Goal: Task Accomplishment & Management: Complete application form

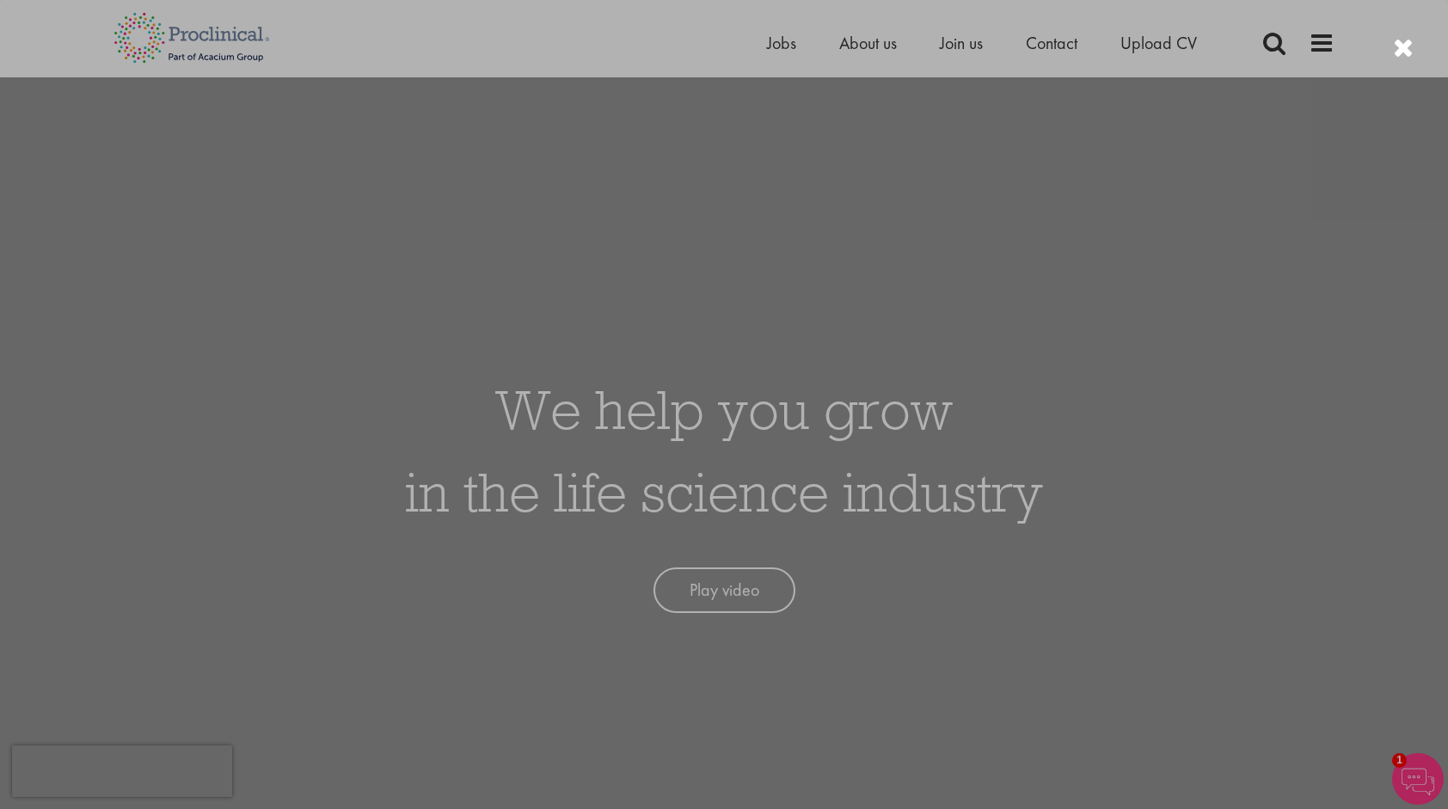
click at [1014, 714] on div at bounding box center [724, 404] width 1448 height 809
click at [785, 41] on div at bounding box center [724, 404] width 1448 height 809
click at [779, 52] on div at bounding box center [724, 404] width 1448 height 809
click at [1399, 36] on div at bounding box center [1403, 48] width 21 height 28
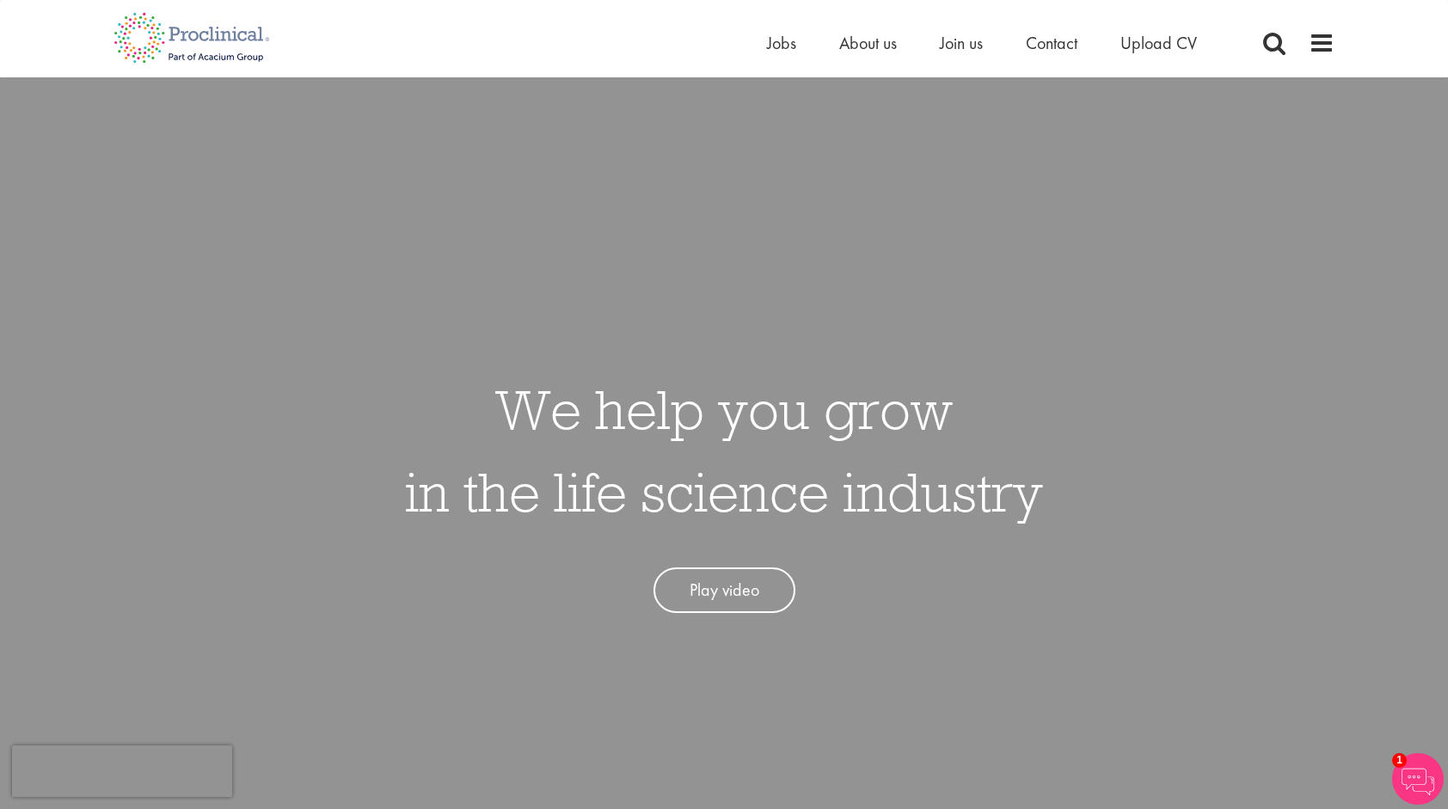
click at [778, 30] on li "Jobs" at bounding box center [781, 43] width 29 height 26
click at [784, 50] on span "Jobs" at bounding box center [781, 43] width 29 height 22
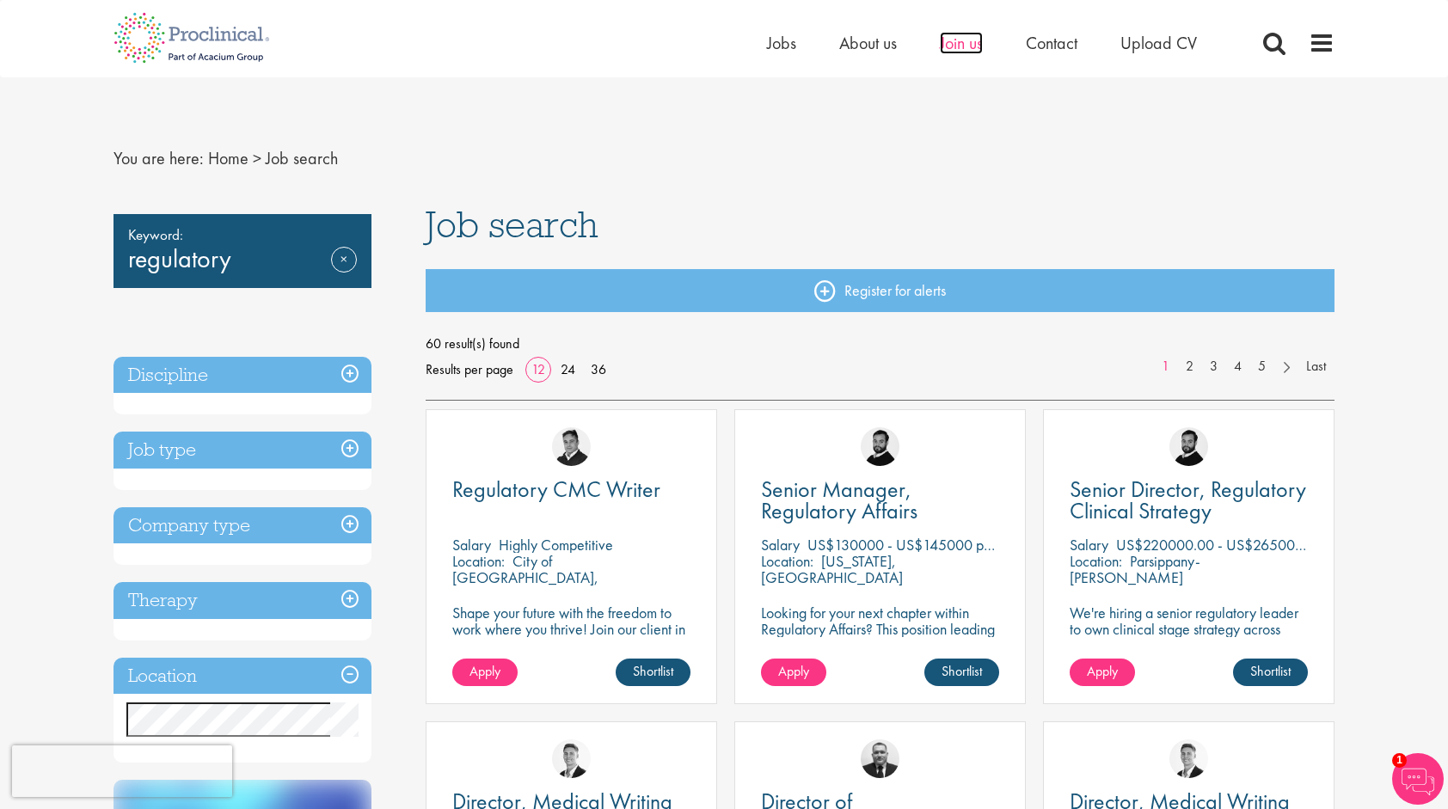
click at [967, 51] on span "Join us" at bounding box center [961, 43] width 43 height 22
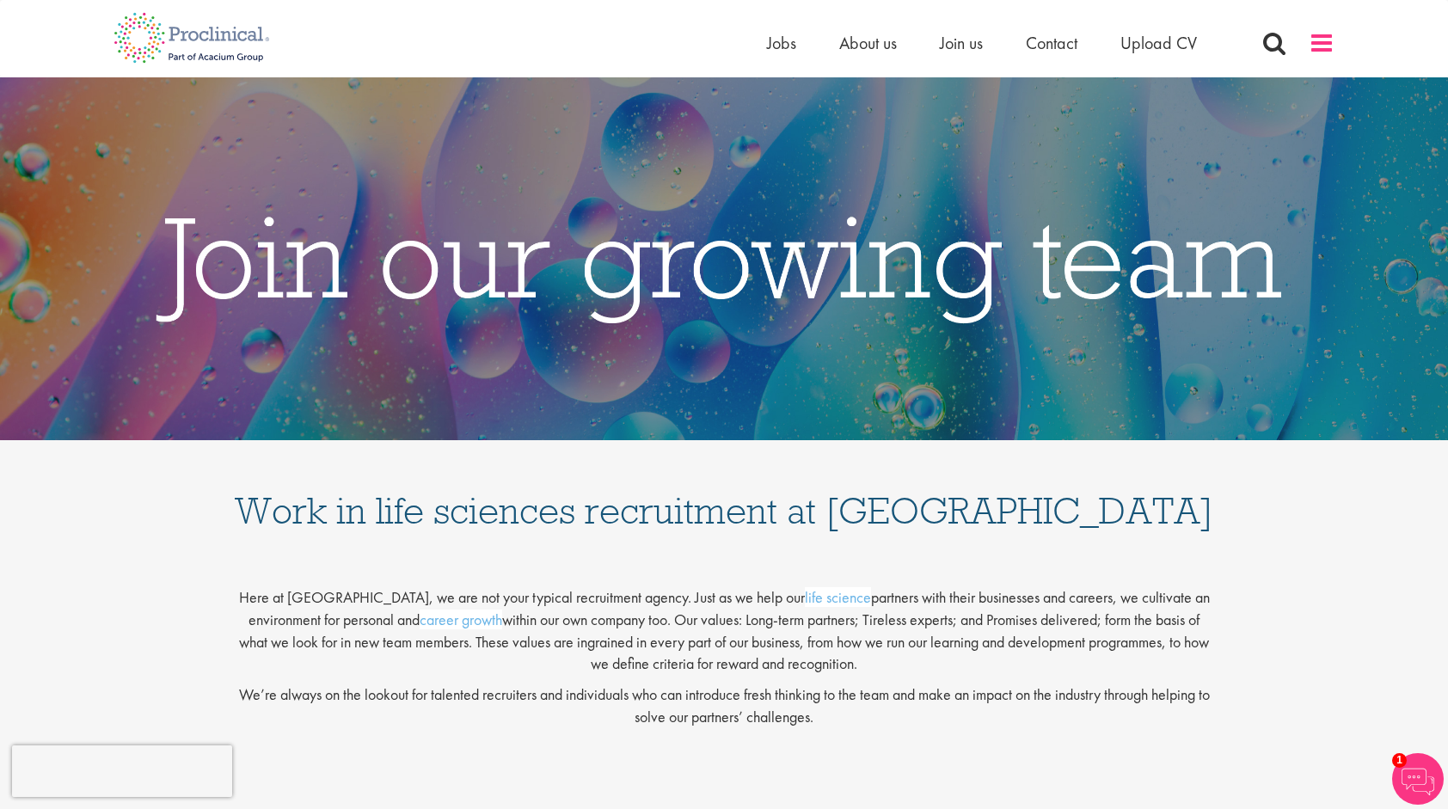
click at [1324, 31] on span at bounding box center [1322, 43] width 26 height 26
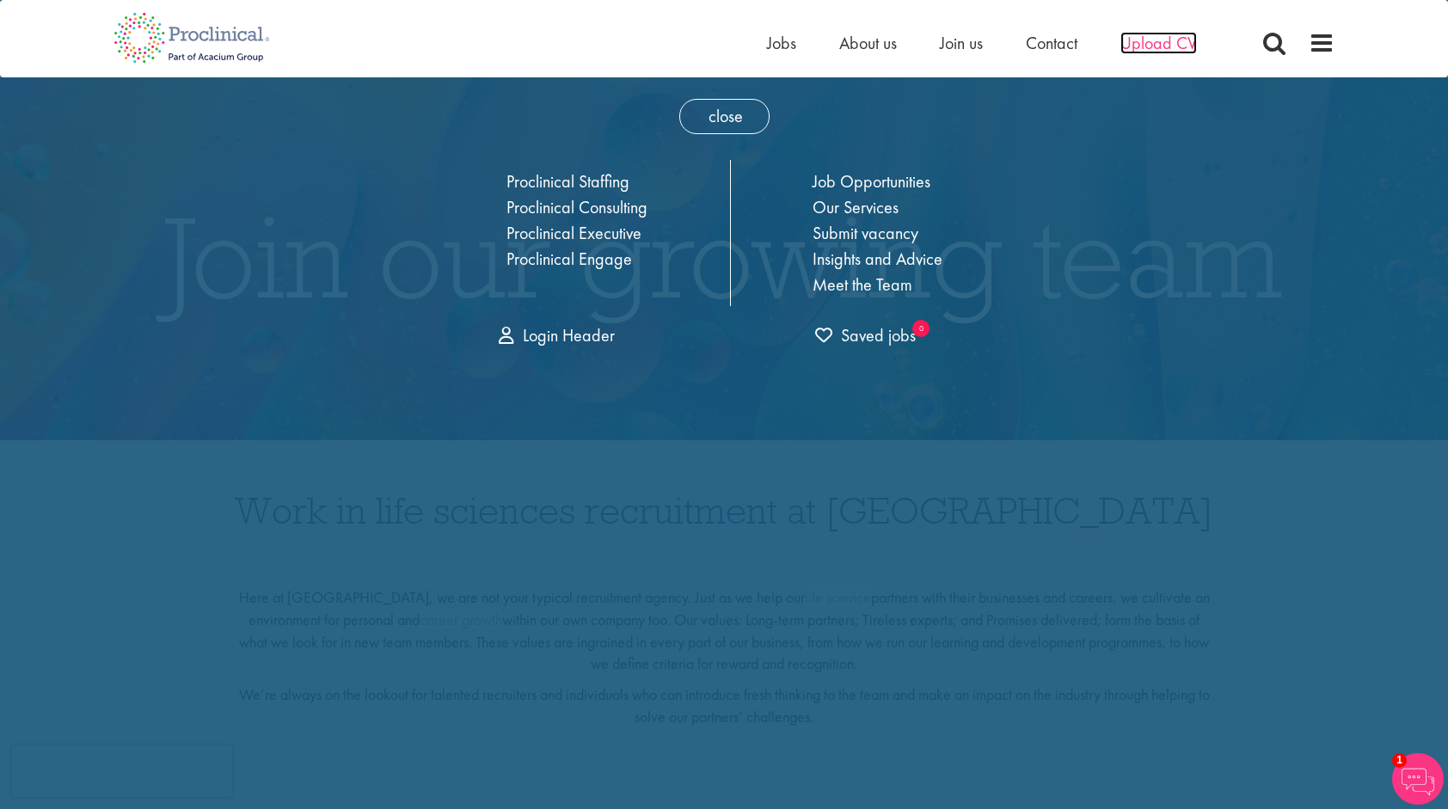
click at [1156, 36] on span "Upload CV" at bounding box center [1159, 43] width 77 height 22
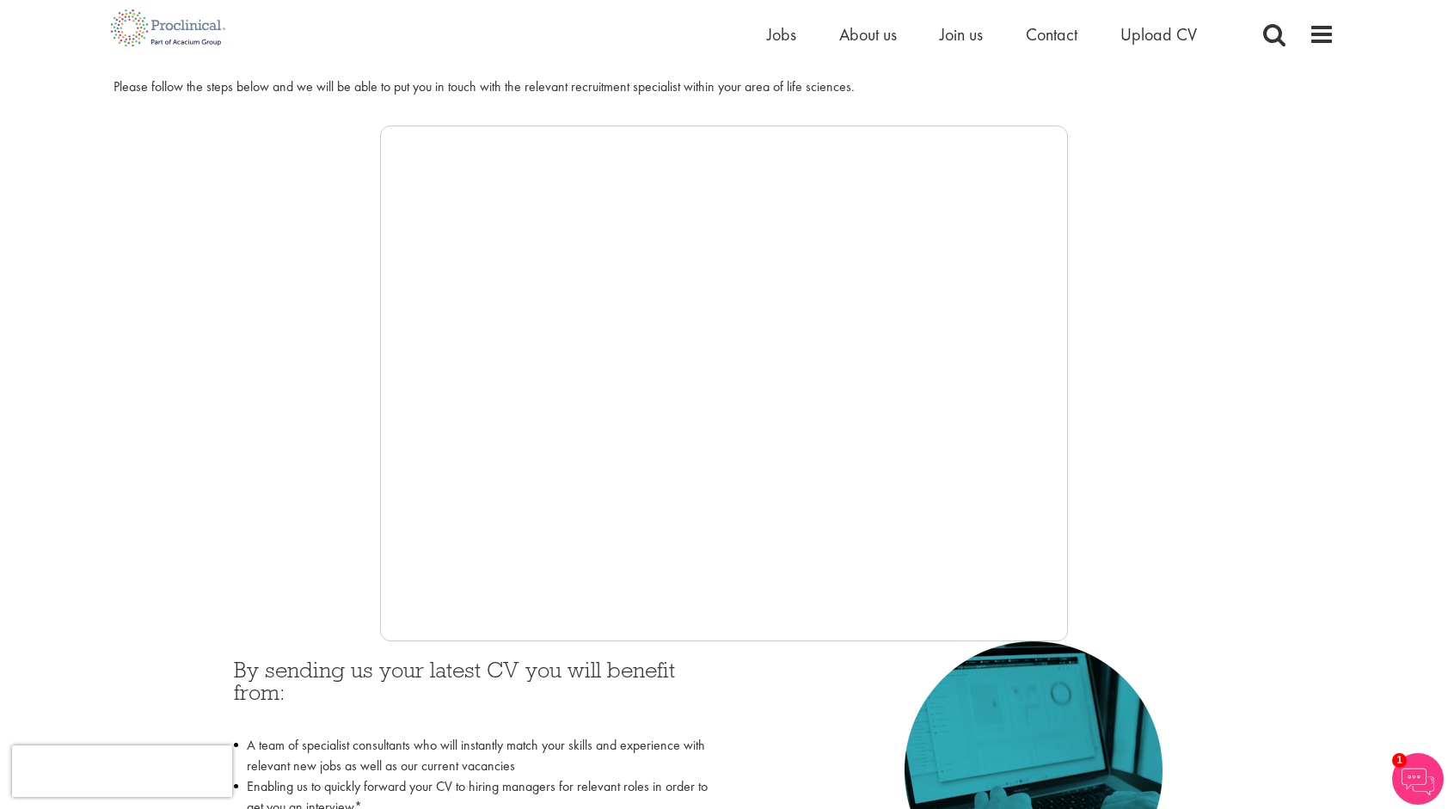
scroll to position [241, 0]
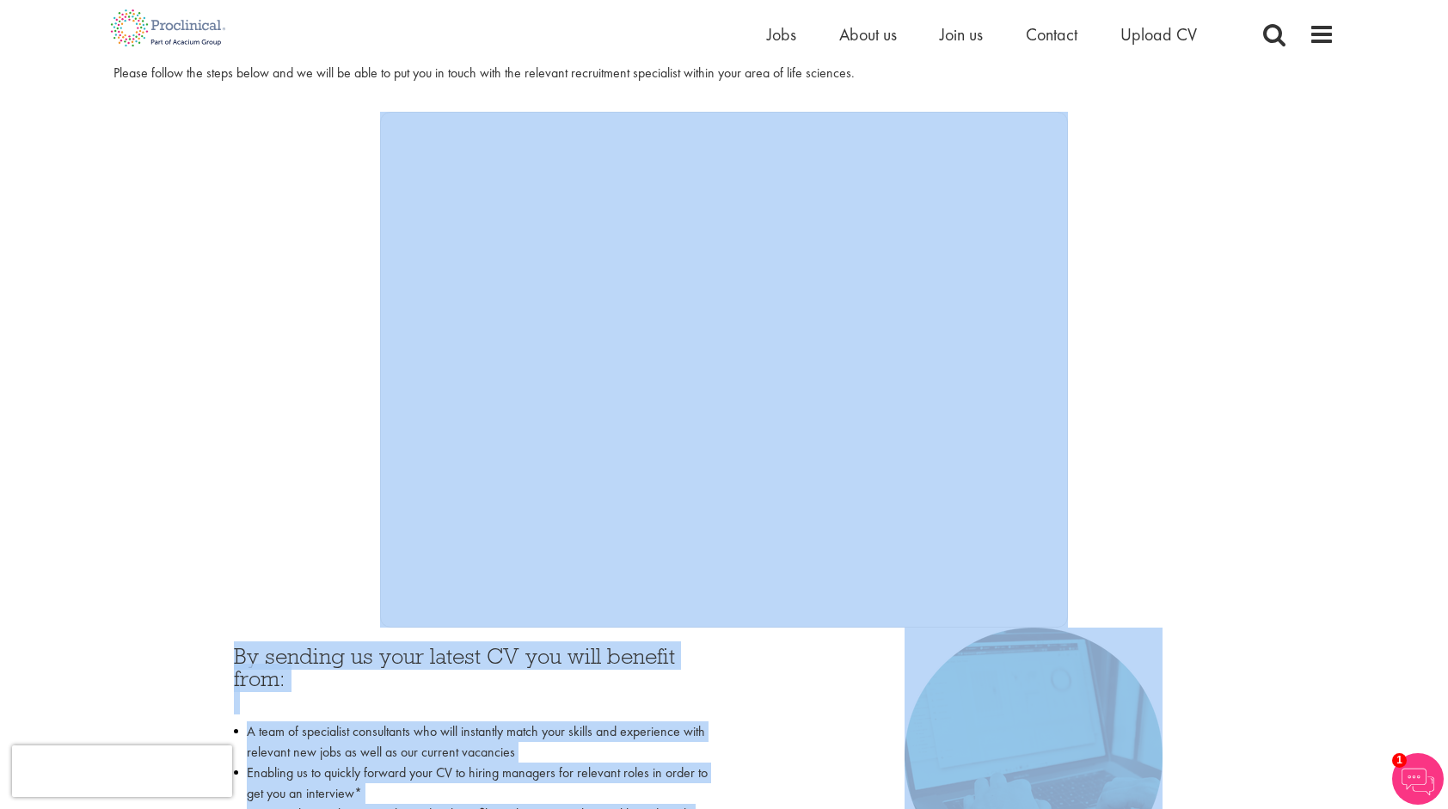
drag, startPoint x: 190, startPoint y: 488, endPoint x: 783, endPoint y: 853, distance: 696.2
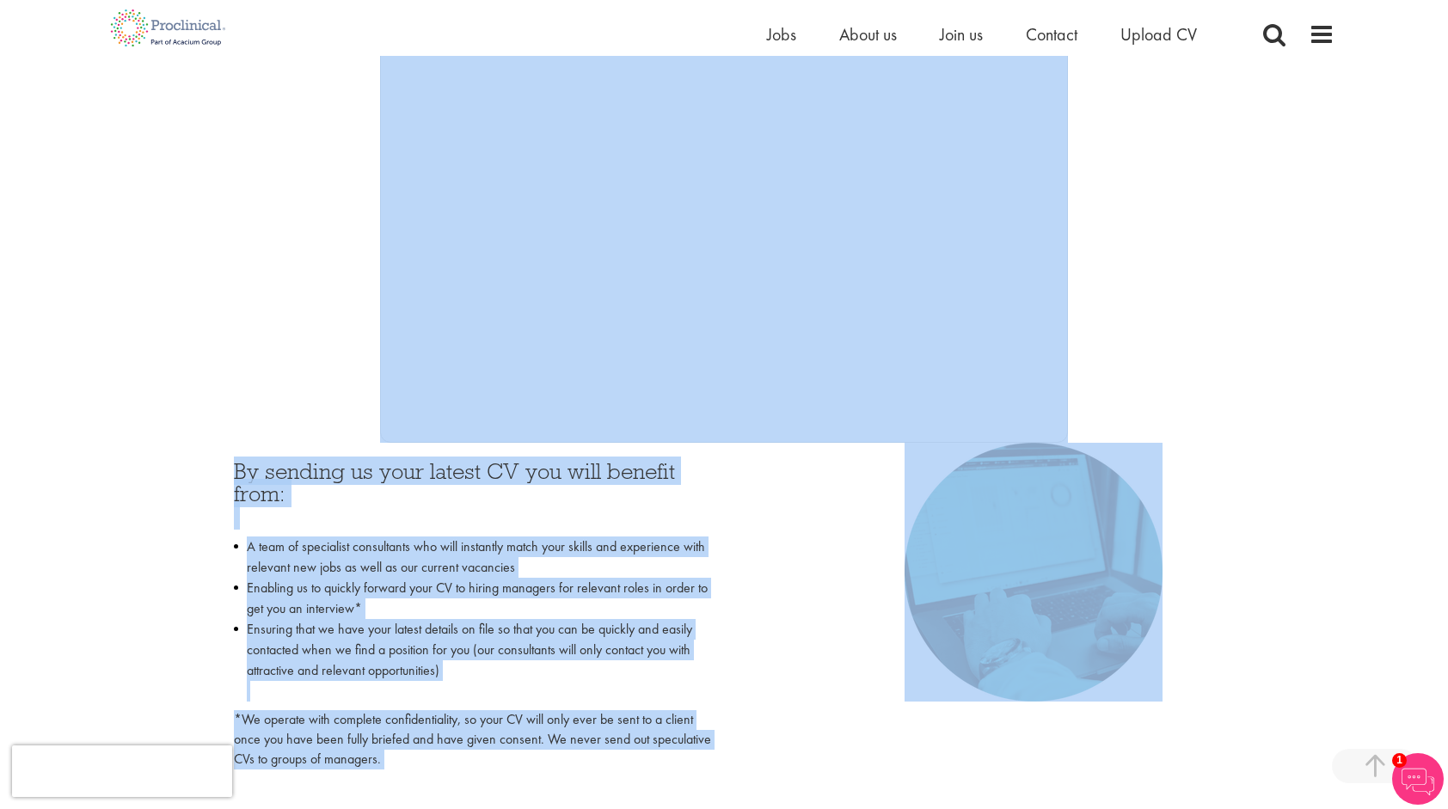
click at [257, 388] on div at bounding box center [724, 185] width 1221 height 516
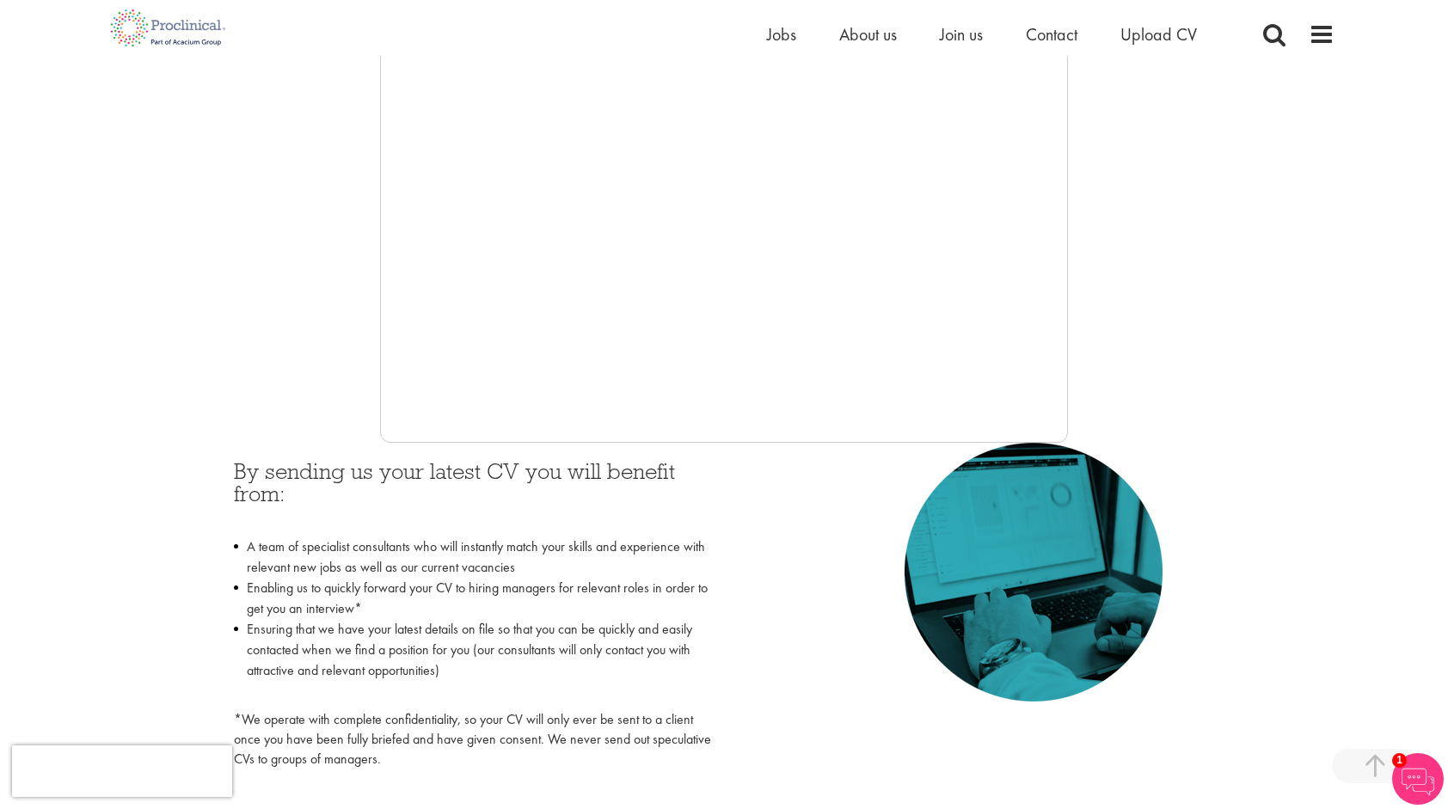
click at [779, 504] on div "By sending us your latest CV you will benefit from: A team of specialist consul…" at bounding box center [724, 610] width 1006 height 335
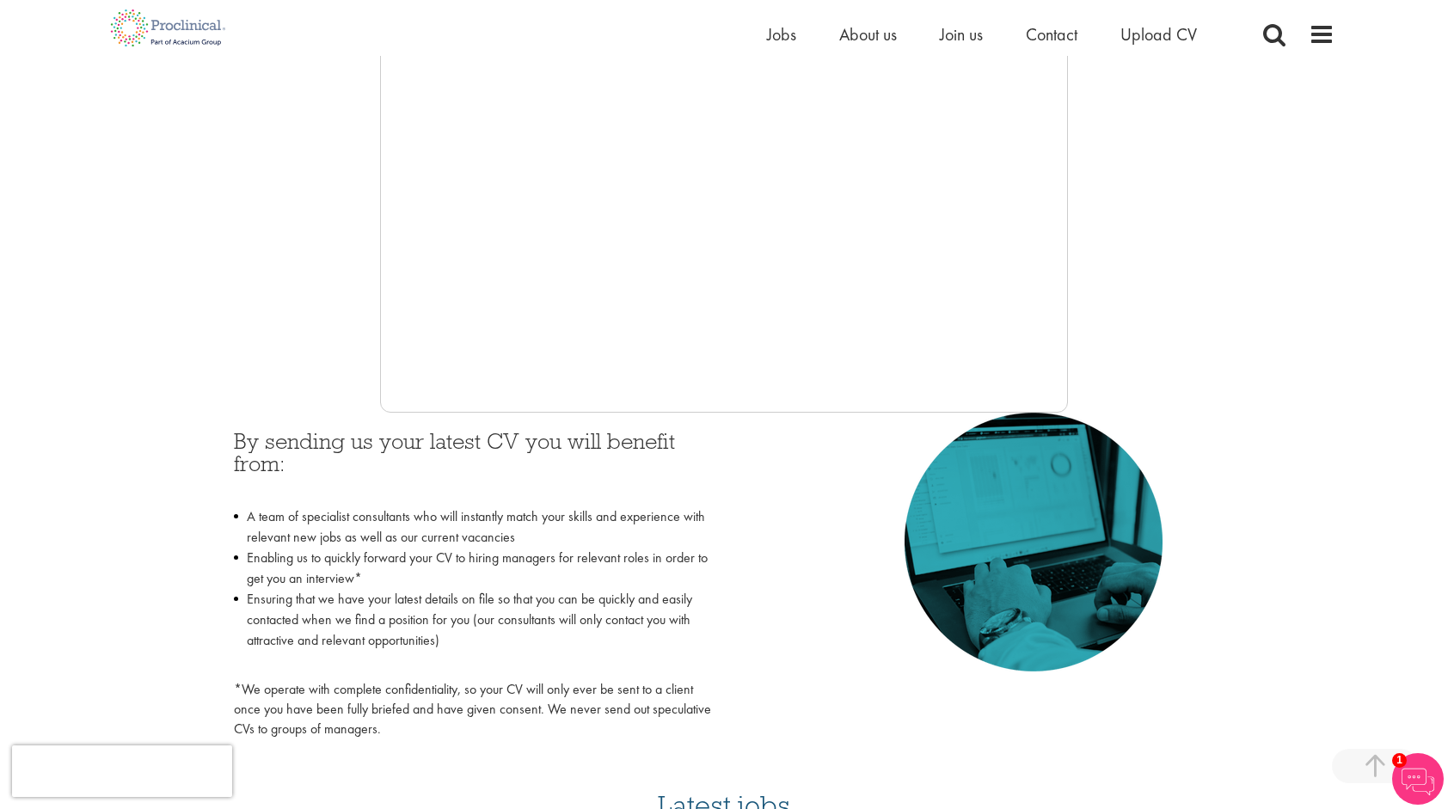
scroll to position [473, 0]
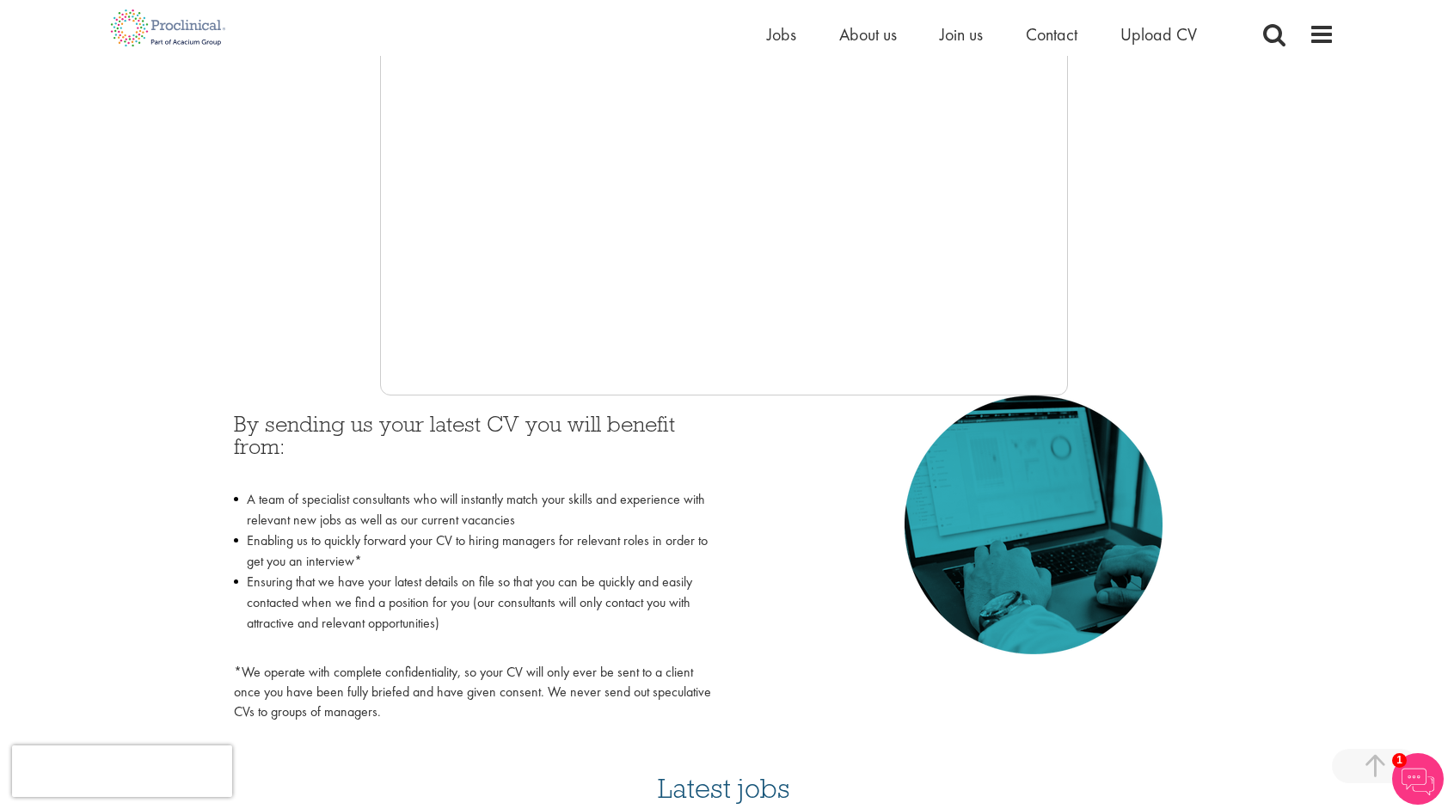
click at [1410, 781] on img at bounding box center [1418, 779] width 52 height 52
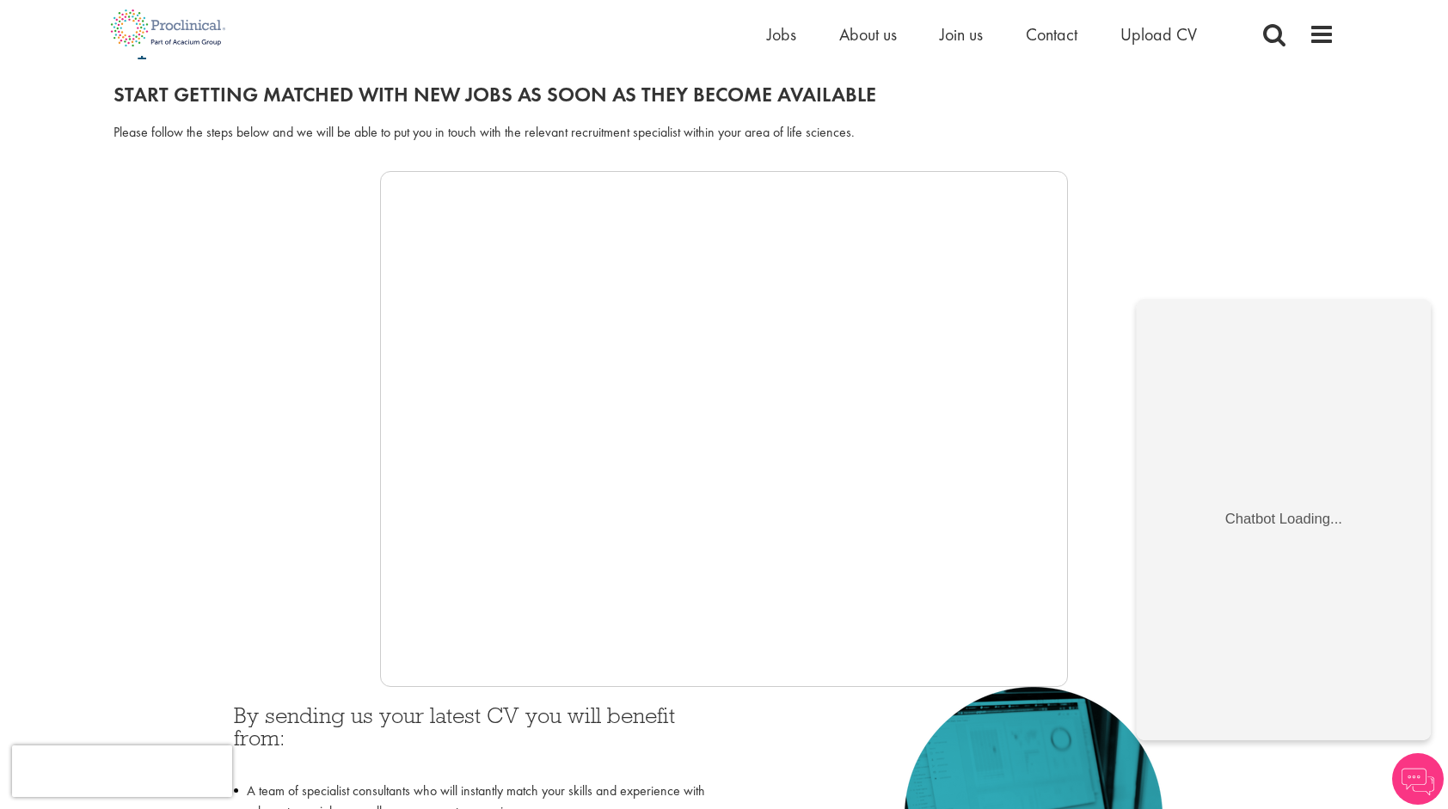
scroll to position [192, 0]
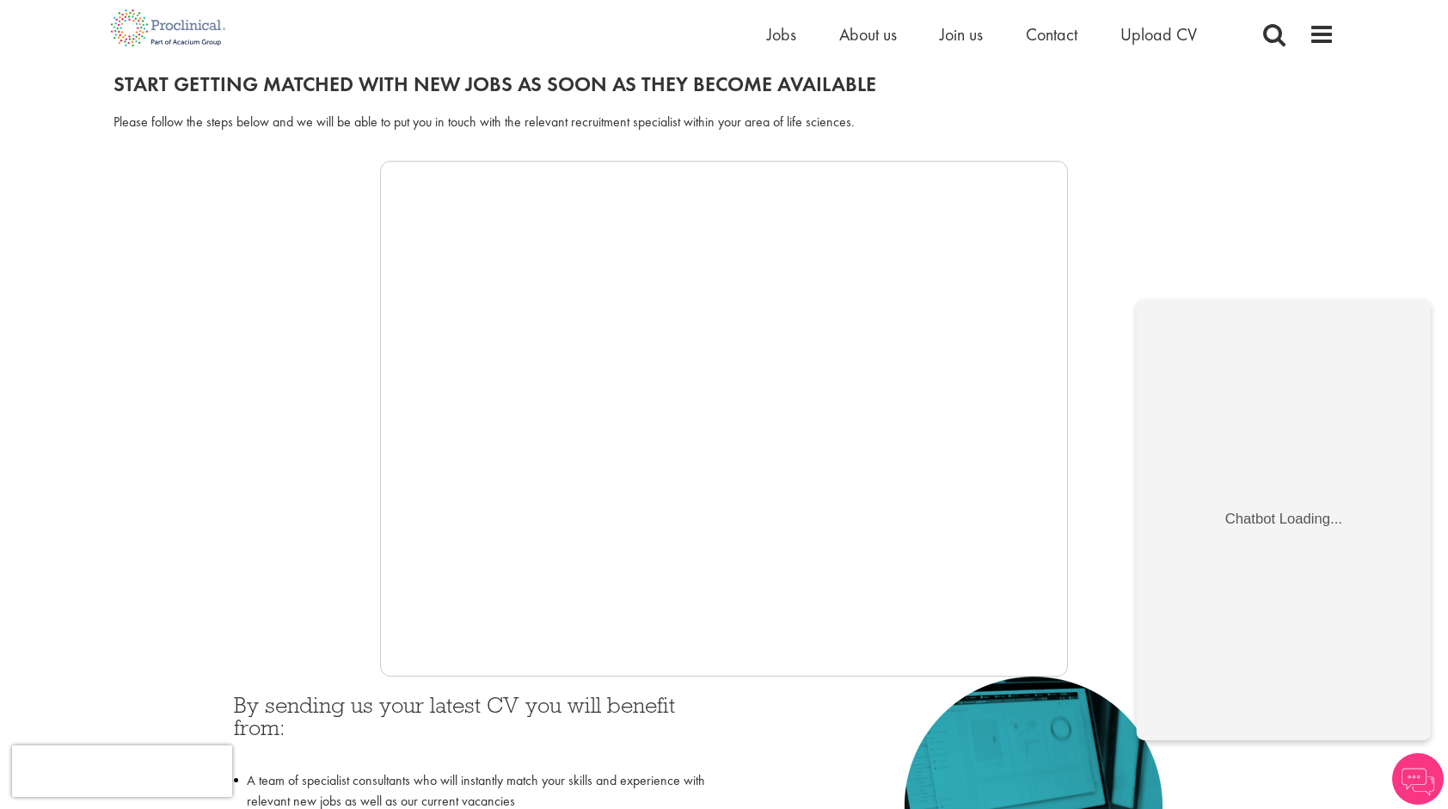
click at [1104, 457] on div at bounding box center [724, 419] width 1221 height 516
click at [1326, 193] on div at bounding box center [724, 419] width 1221 height 516
